Goal: Navigation & Orientation: Find specific page/section

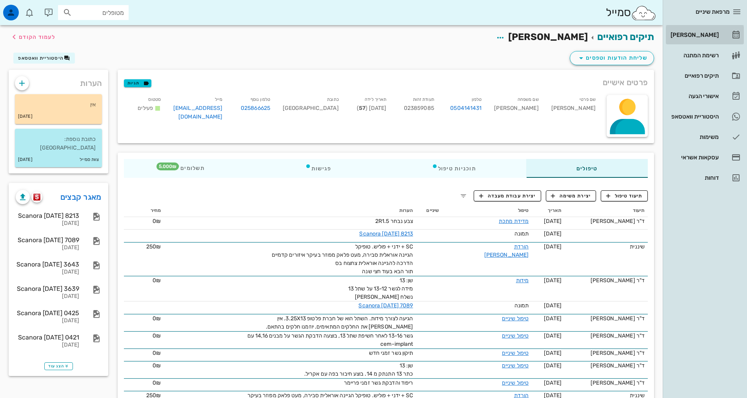
click at [712, 35] on div "[PERSON_NAME]" at bounding box center [694, 35] width 50 height 6
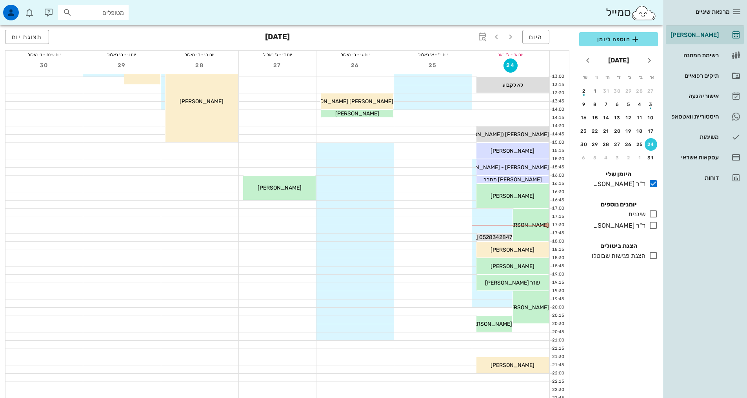
scroll to position [196, 0]
click at [544, 226] on span "[PERSON_NAME]" at bounding box center [527, 224] width 44 height 7
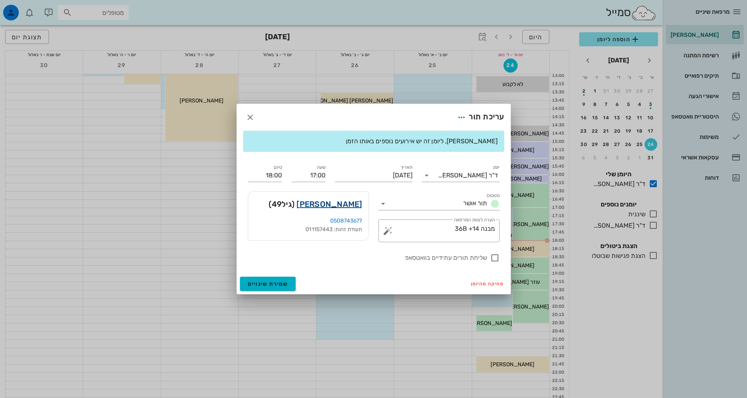
click at [338, 205] on link "[PERSON_NAME]" at bounding box center [330, 204] width 66 height 13
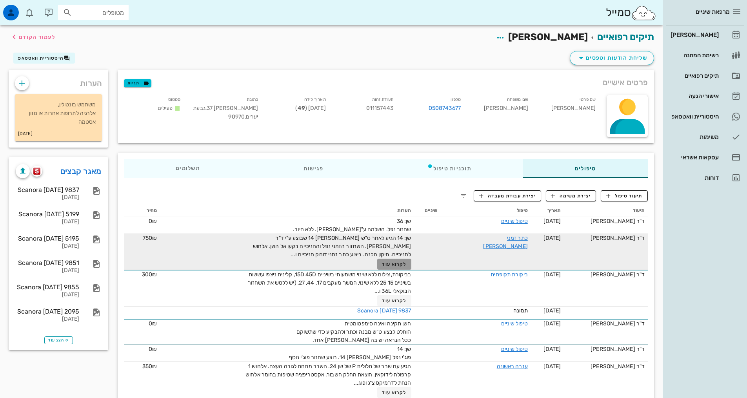
click at [397, 266] on span "לקרוא עוד" at bounding box center [394, 263] width 24 height 5
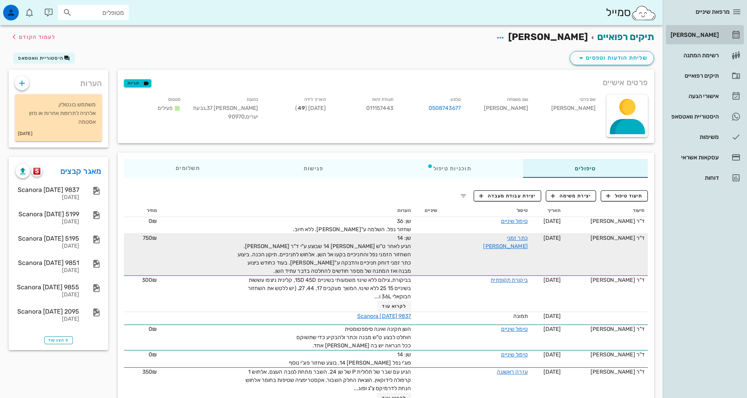
click at [706, 36] on div "[PERSON_NAME]" at bounding box center [694, 35] width 50 height 6
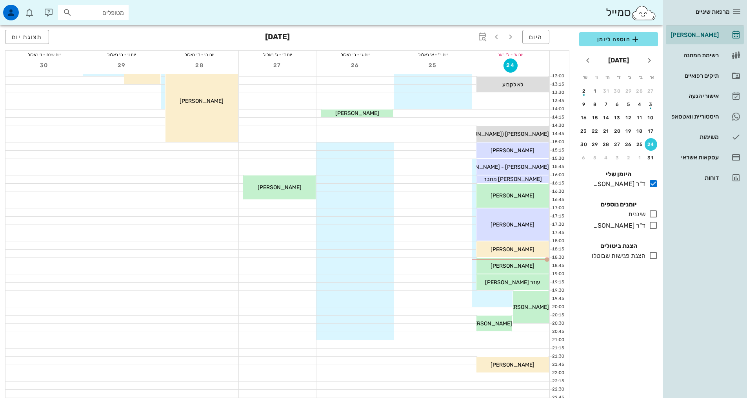
scroll to position [196, 0]
click at [526, 252] on div "[PERSON_NAME]" at bounding box center [513, 249] width 73 height 8
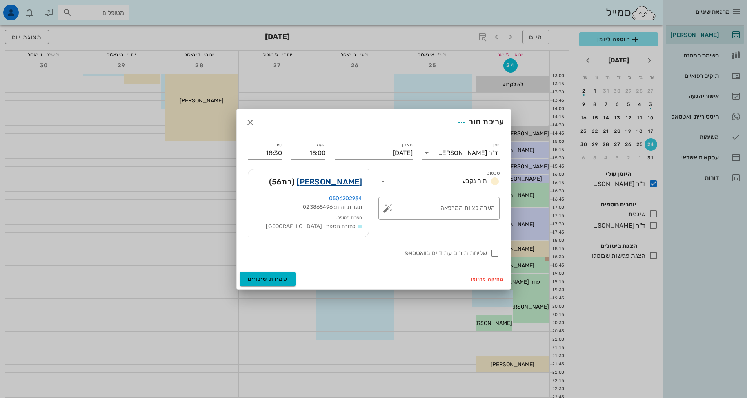
click at [335, 182] on link "[PERSON_NAME]" at bounding box center [330, 181] width 66 height 13
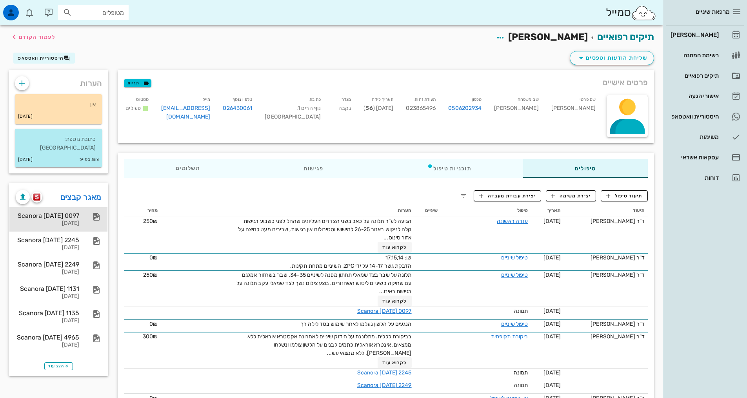
click at [71, 212] on div "Scanora [DATE] 0097" at bounding box center [48, 215] width 64 height 7
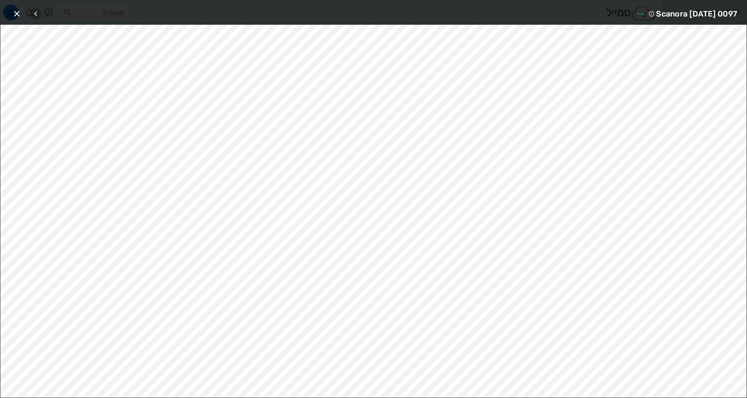
click at [33, 14] on icon "button" at bounding box center [35, 13] width 9 height 9
click at [18, 13] on icon "button" at bounding box center [16, 13] width 9 height 9
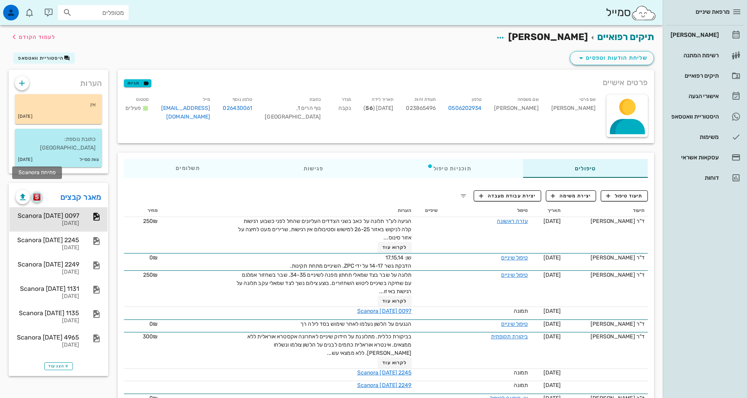
click at [38, 193] on img "button" at bounding box center [36, 196] width 7 height 7
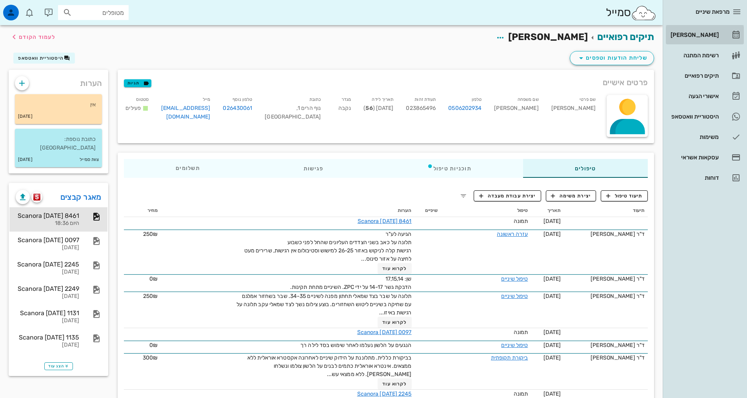
click at [693, 33] on div "[PERSON_NAME]" at bounding box center [694, 35] width 50 height 6
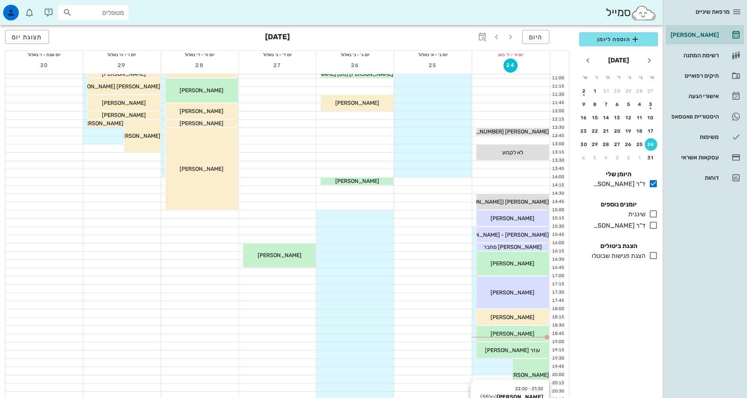
scroll to position [237, 0]
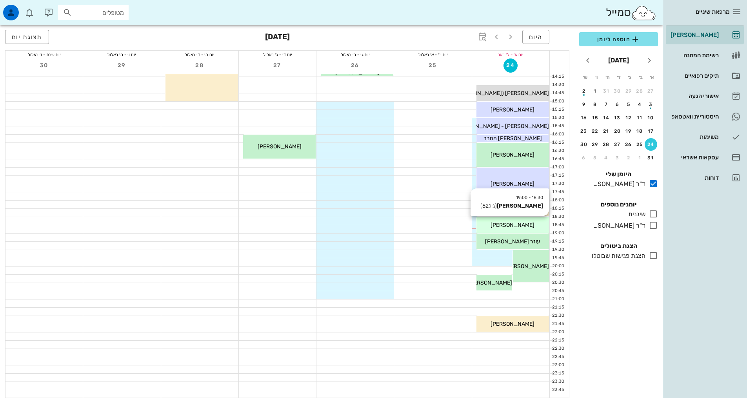
click at [520, 226] on span "[PERSON_NAME]" at bounding box center [513, 225] width 44 height 7
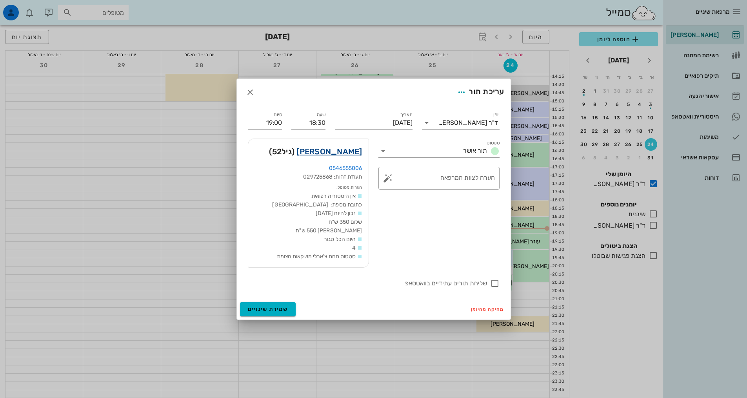
click at [346, 153] on link "[PERSON_NAME]" at bounding box center [330, 151] width 66 height 13
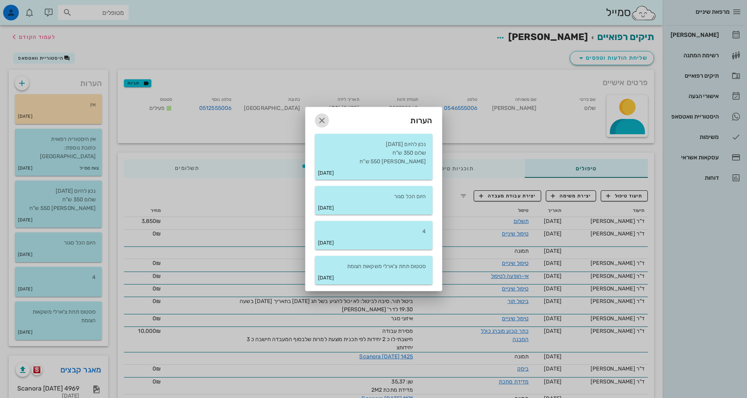
click at [325, 120] on icon "button" at bounding box center [321, 120] width 9 height 9
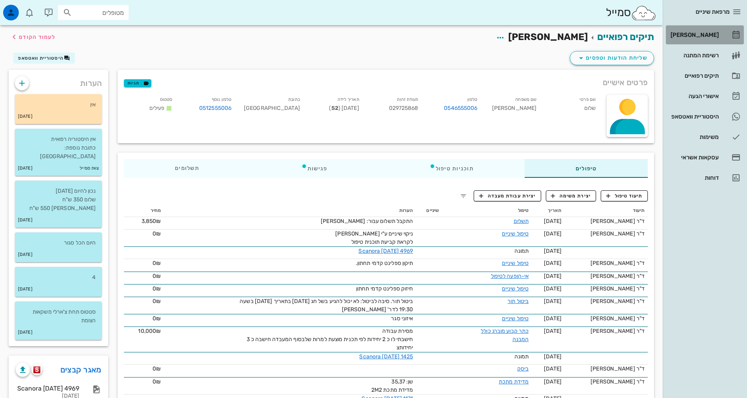
click at [695, 36] on div "[PERSON_NAME]" at bounding box center [694, 35] width 50 height 6
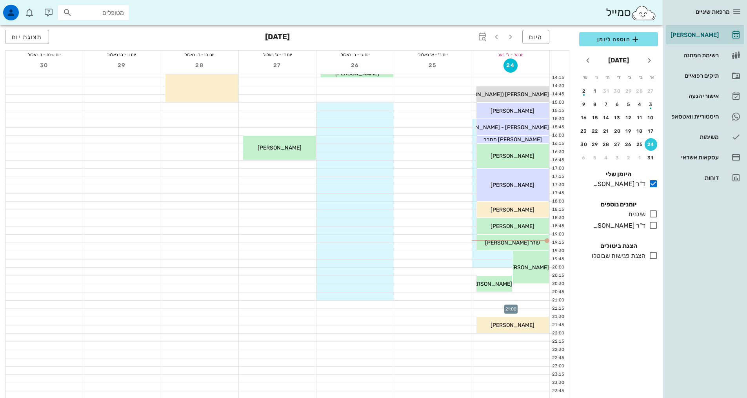
scroll to position [237, 0]
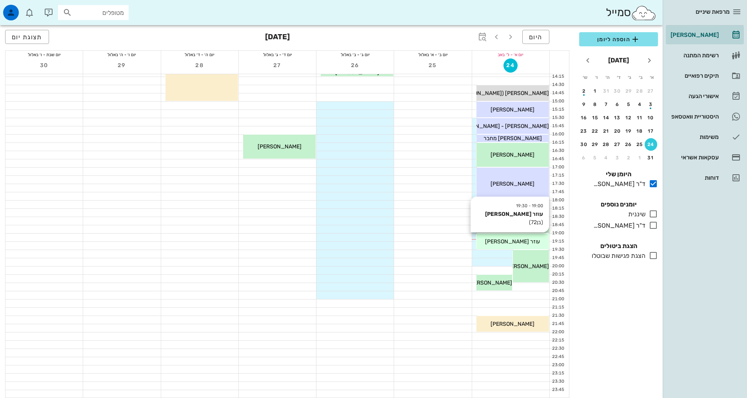
click at [513, 246] on div "19:00 - 19:30 עוזר [PERSON_NAME] (בן 72 ) עוזר [PERSON_NAME]" at bounding box center [513, 241] width 73 height 16
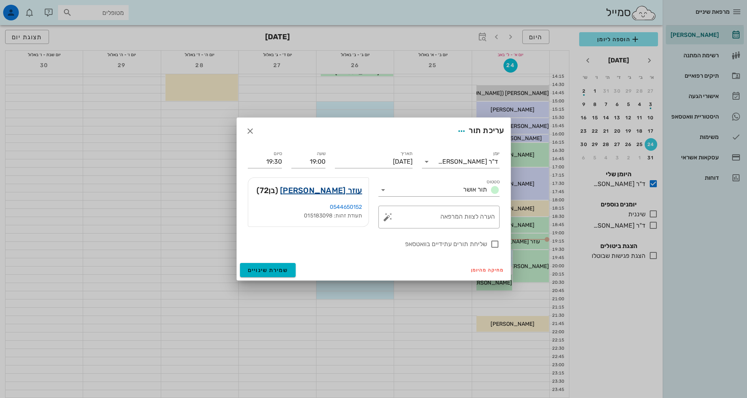
click at [339, 193] on link "עוזר [PERSON_NAME]" at bounding box center [321, 190] width 82 height 13
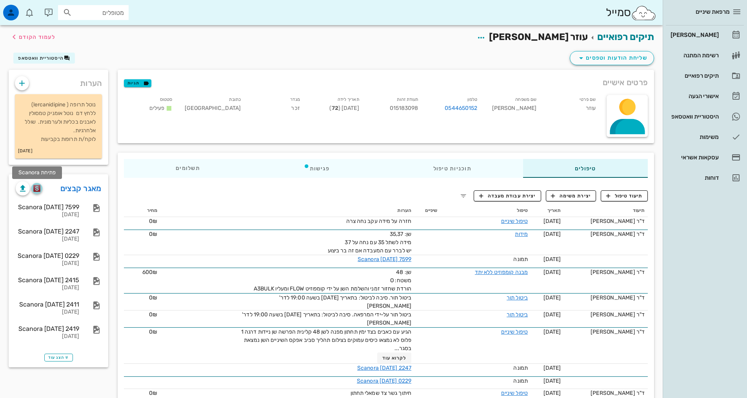
click at [37, 190] on img "button" at bounding box center [36, 188] width 7 height 7
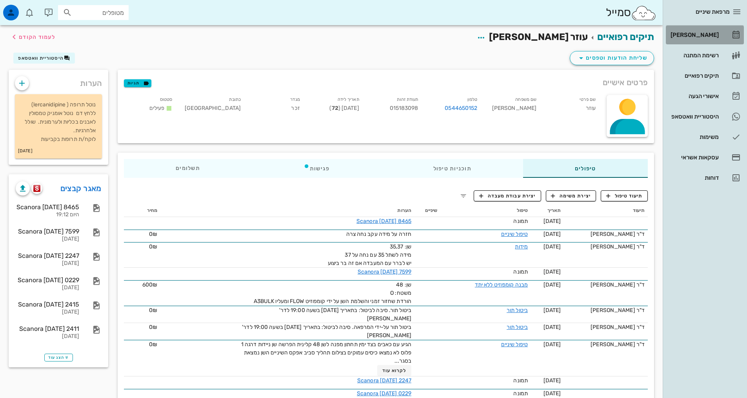
click at [702, 34] on div "[PERSON_NAME]" at bounding box center [694, 35] width 50 height 6
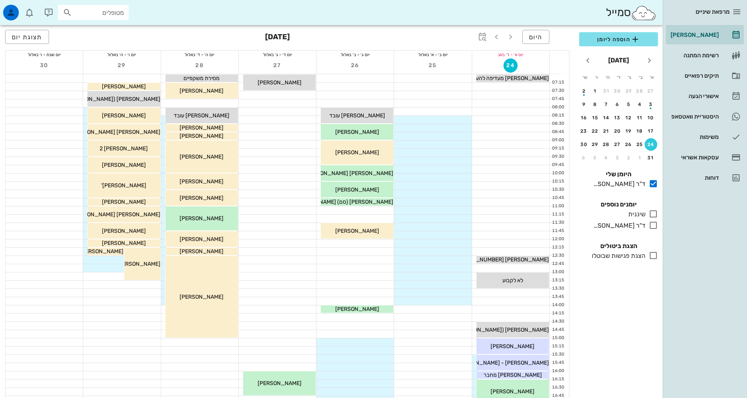
click at [108, 9] on input "מטופלים" at bounding box center [99, 12] width 50 height 10
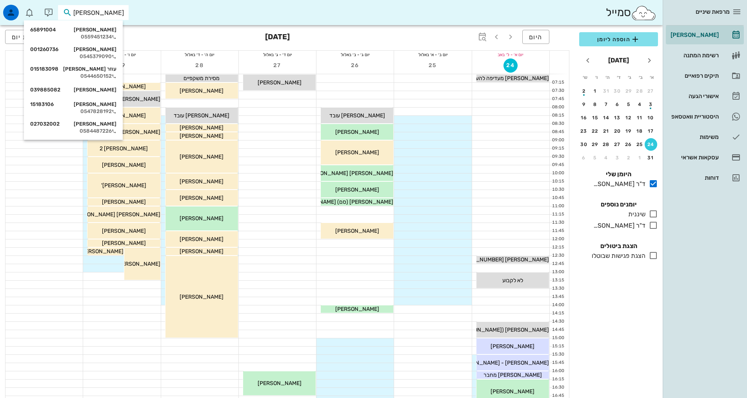
type input "זלוו"
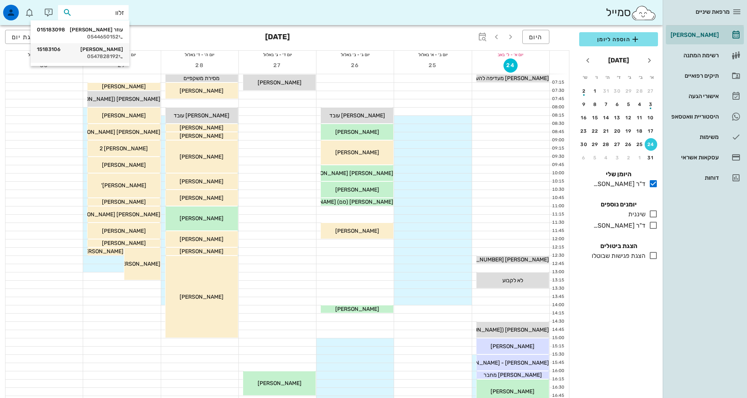
click at [111, 49] on div "[PERSON_NAME] 15183106" at bounding box center [80, 49] width 86 height 6
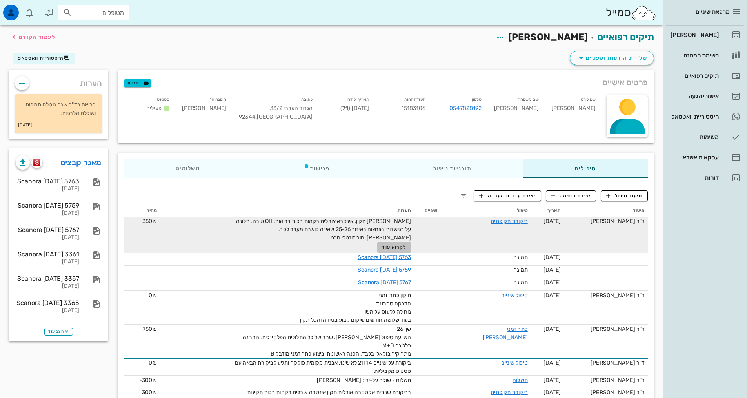
click at [392, 246] on span "לקרוא עוד" at bounding box center [394, 246] width 24 height 5
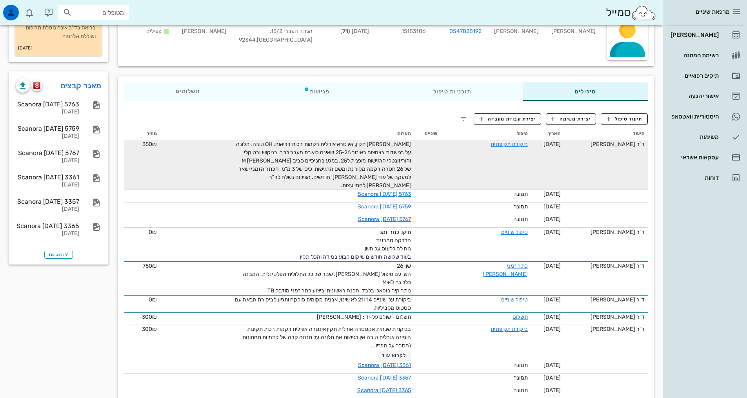
scroll to position [78, 0]
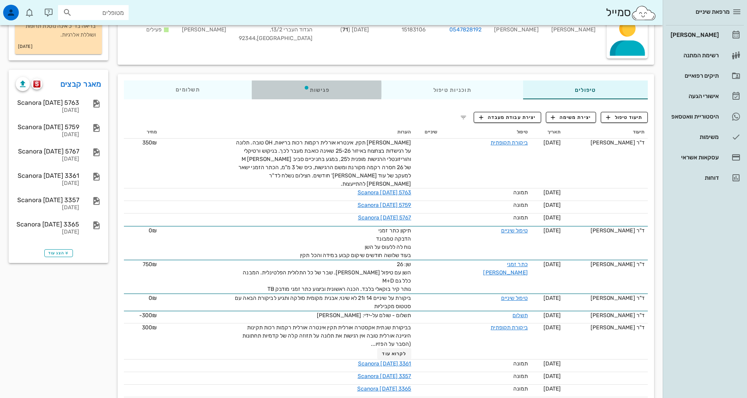
click at [331, 91] on div "פגישות" at bounding box center [317, 89] width 130 height 19
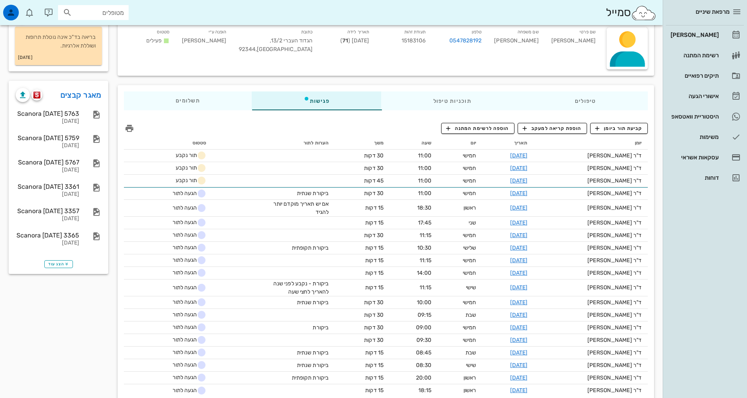
scroll to position [0, 0]
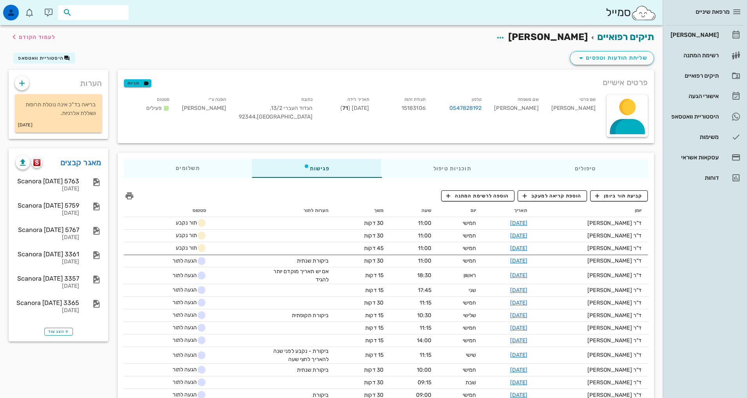
click at [120, 15] on input "text" at bounding box center [99, 12] width 50 height 10
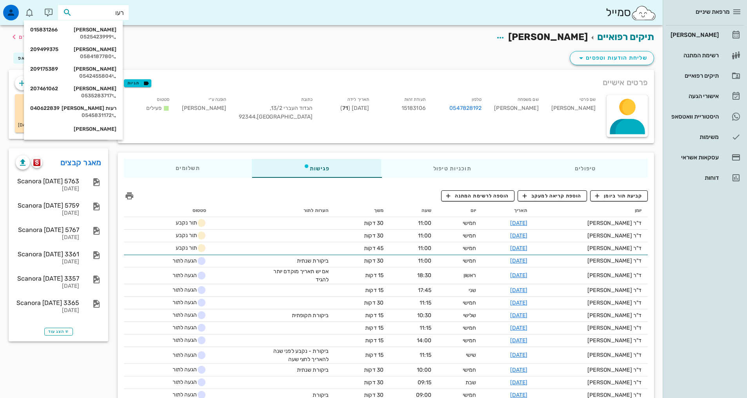
type input "רעות"
click at [110, 67] on div "[PERSON_NAME] 209175389" at bounding box center [73, 69] width 86 height 6
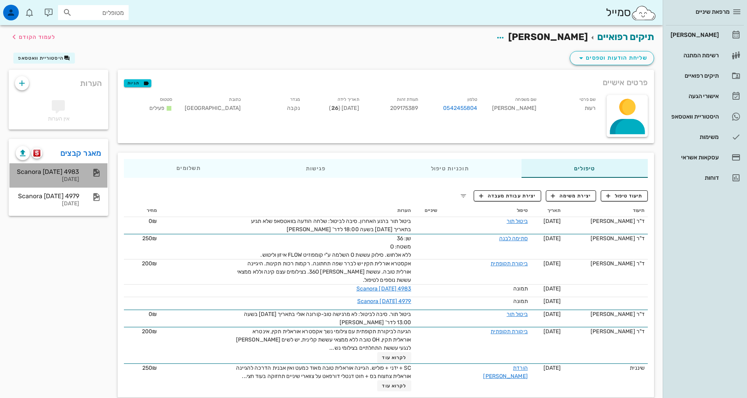
click at [59, 182] on div "[DATE]" at bounding box center [48, 179] width 64 height 7
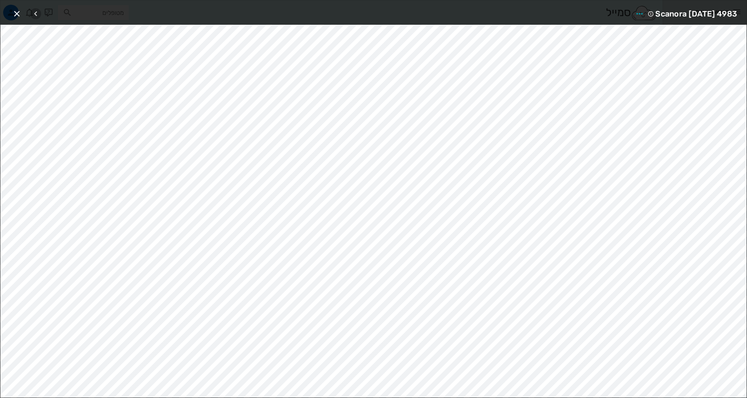
click at [36, 14] on icon "button" at bounding box center [35, 13] width 9 height 9
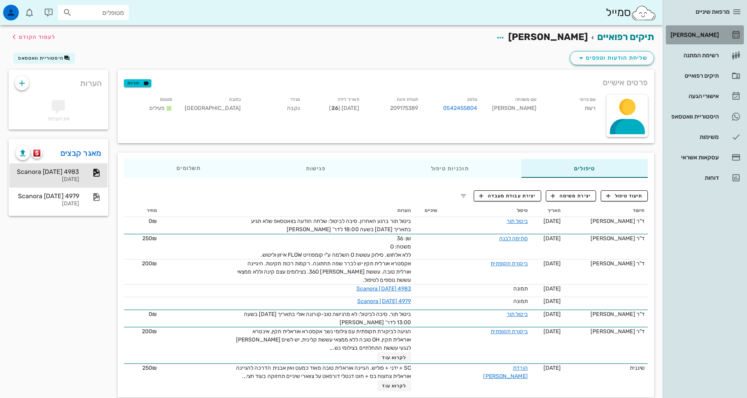
click at [706, 36] on div "[PERSON_NAME]" at bounding box center [694, 35] width 50 height 6
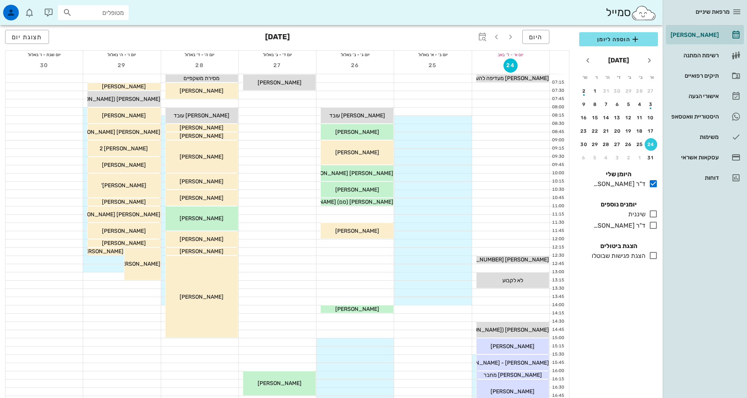
click at [93, 12] on input "מטופלים" at bounding box center [99, 12] width 50 height 10
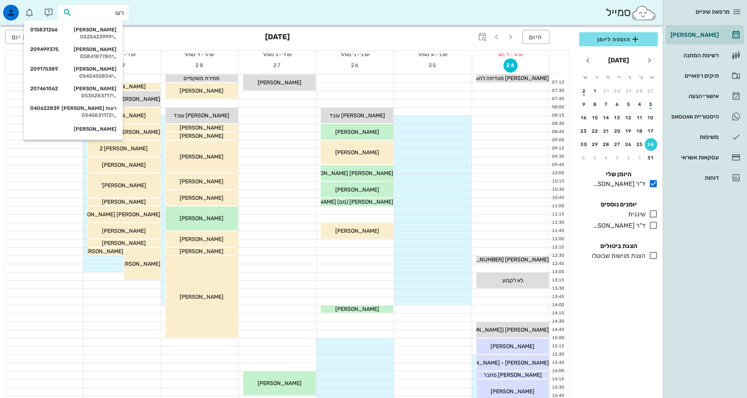
type input "רעות"
click at [107, 73] on div "0542455804" at bounding box center [73, 76] width 86 height 6
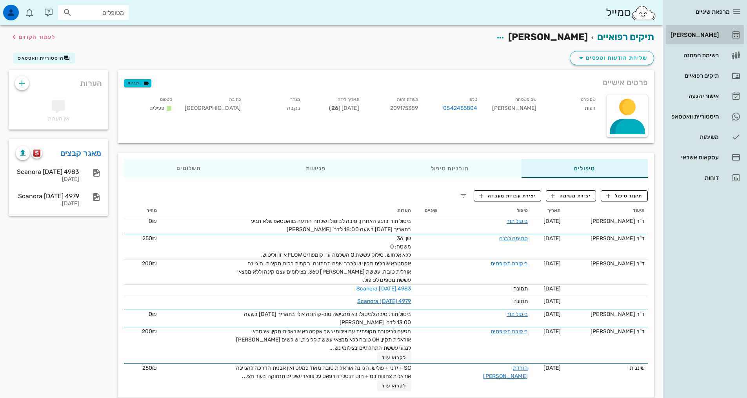
click at [697, 36] on div "[PERSON_NAME]" at bounding box center [694, 35] width 50 height 6
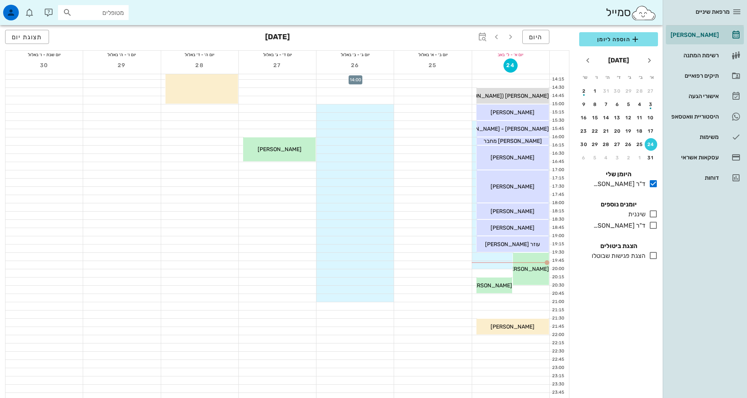
scroll to position [237, 0]
